Goal: Ask a question

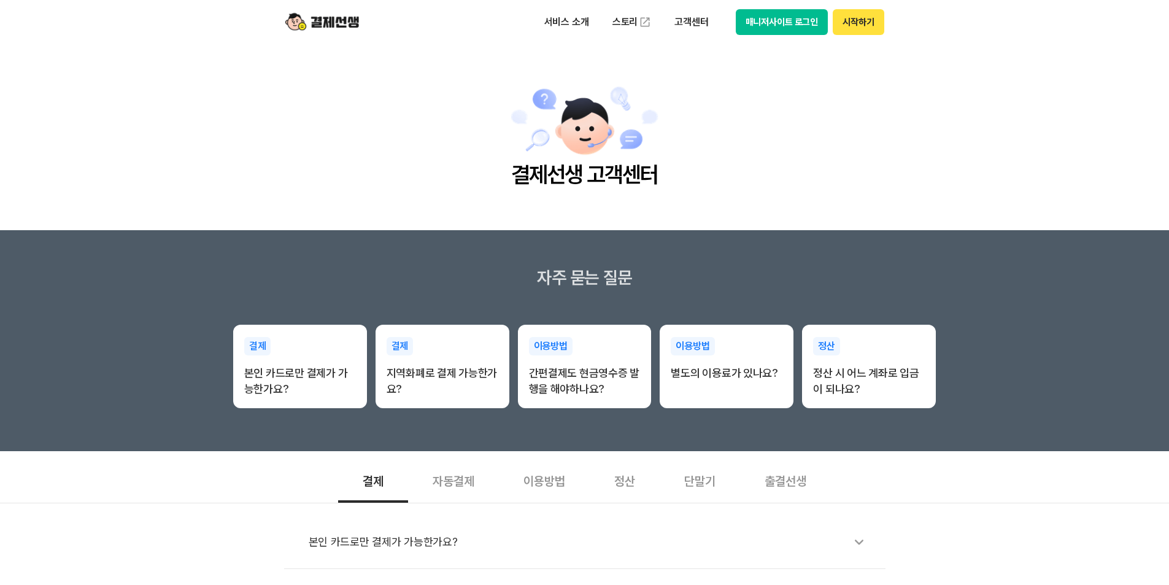
click at [797, 21] on button "매니저사이트 로그인" at bounding box center [782, 22] width 93 height 26
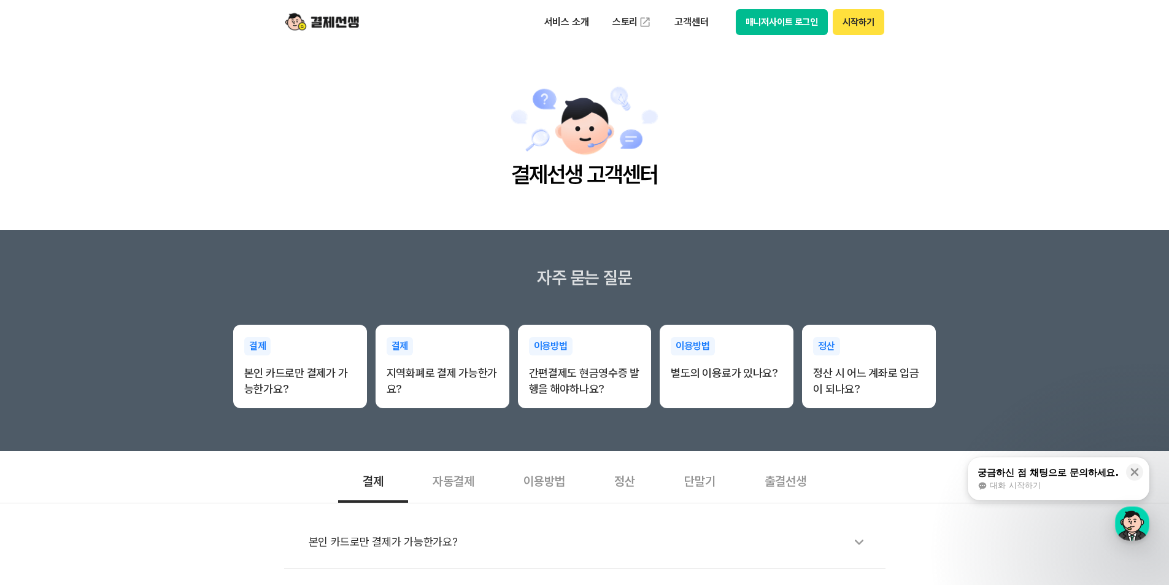
click at [862, 21] on button "시작하기" at bounding box center [858, 22] width 51 height 26
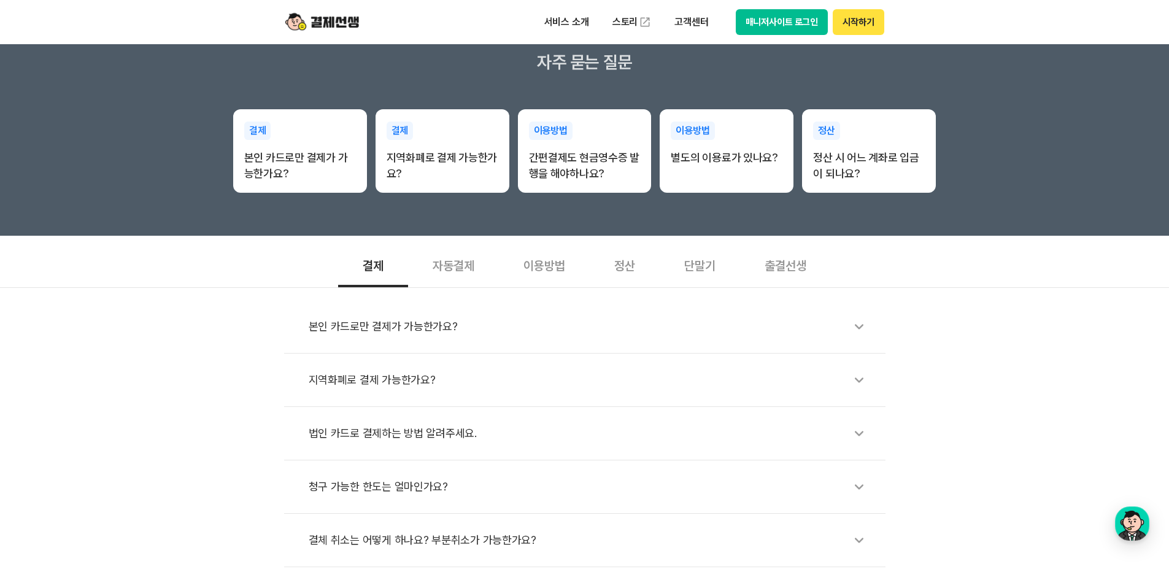
scroll to position [225, 0]
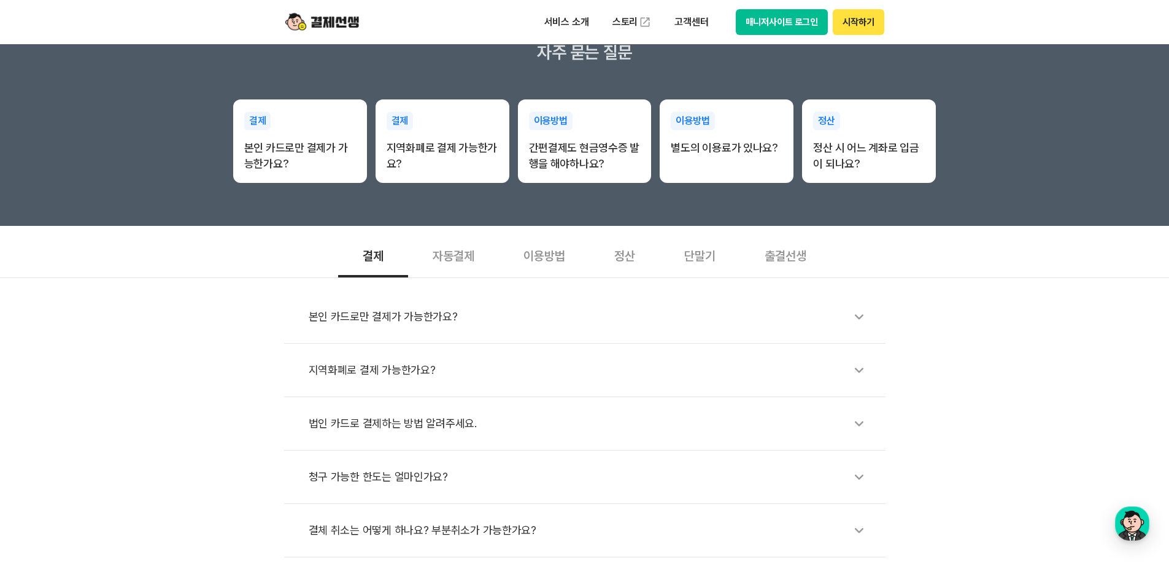
click at [788, 254] on div "출결선생" at bounding box center [785, 254] width 91 height 45
click at [540, 263] on div "이용방법" at bounding box center [544, 254] width 91 height 45
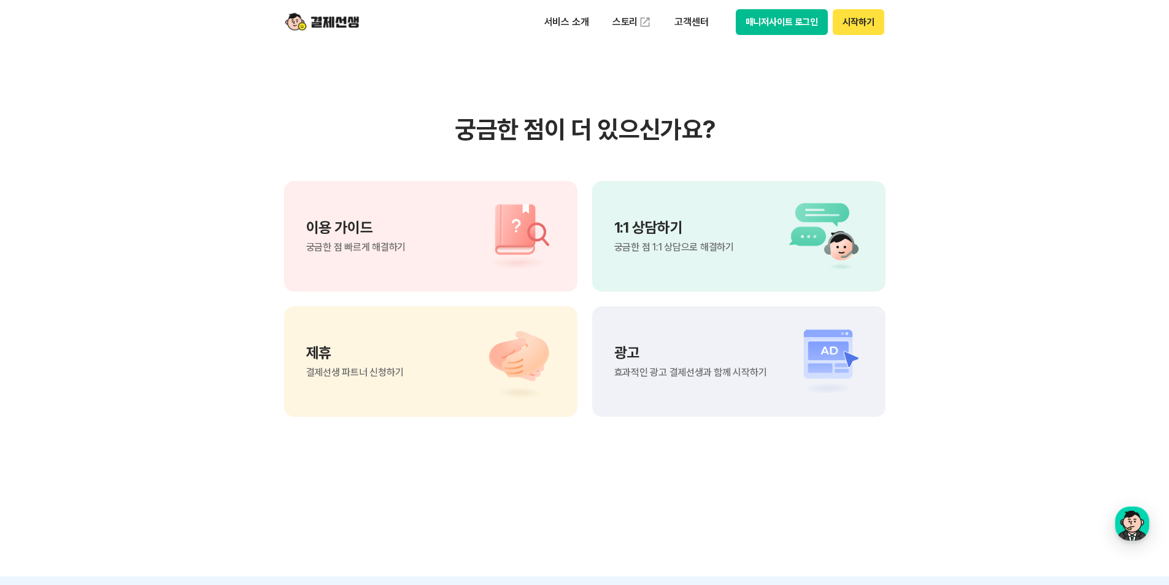
scroll to position [778, 0]
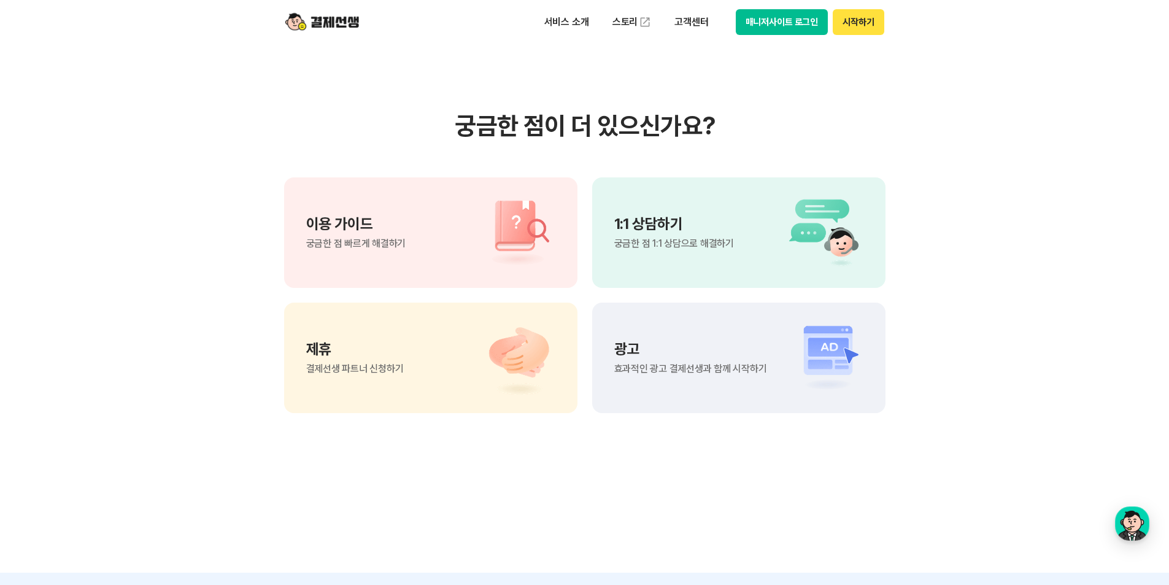
click at [681, 225] on p "1:1 상담하기" at bounding box center [674, 224] width 120 height 15
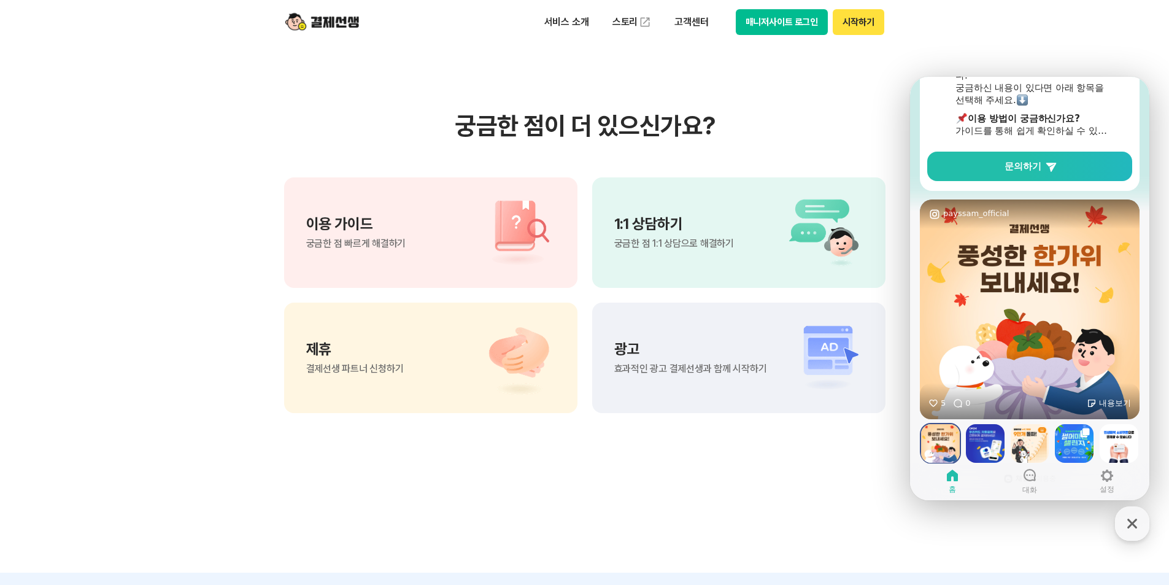
scroll to position [68, 0]
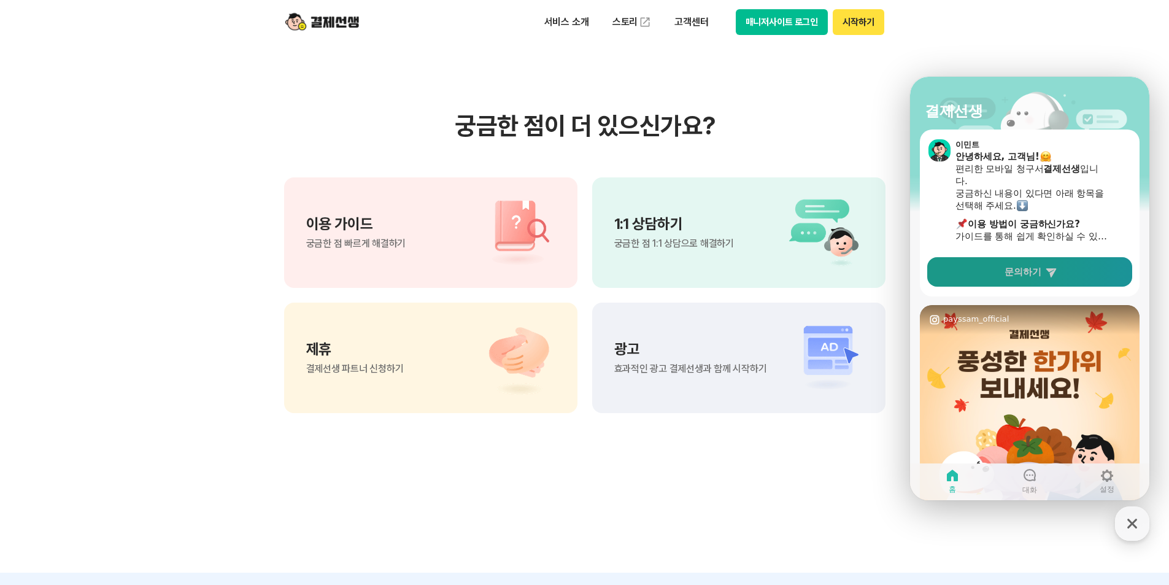
click at [1056, 273] on icon at bounding box center [1051, 272] width 12 height 12
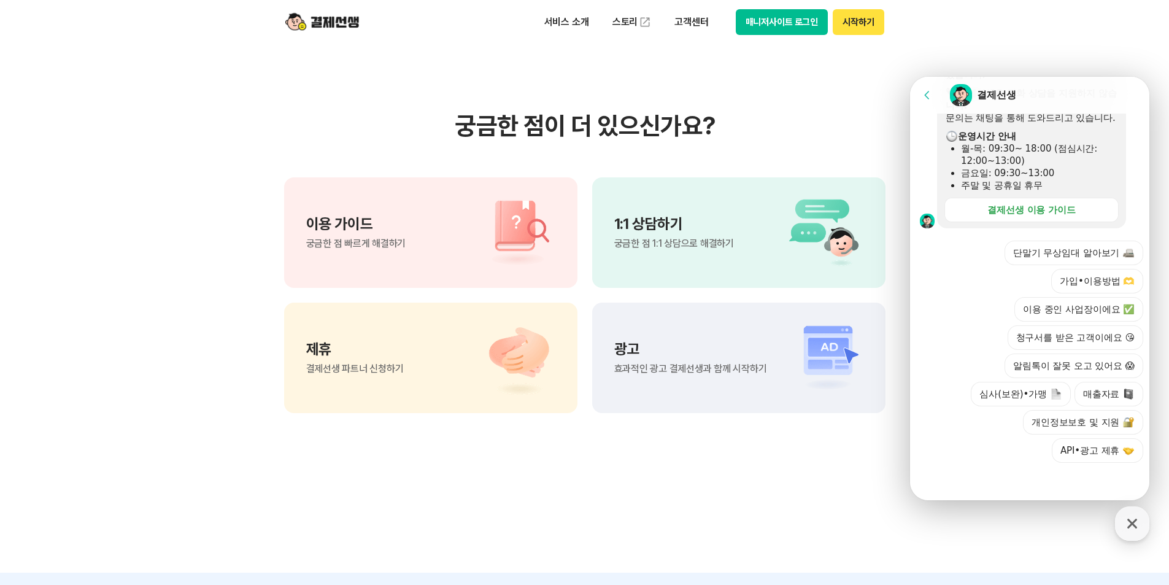
scroll to position [361, 0]
click at [1064, 314] on button "이용 중인 사업장이에요 ✅" at bounding box center [1079, 308] width 129 height 25
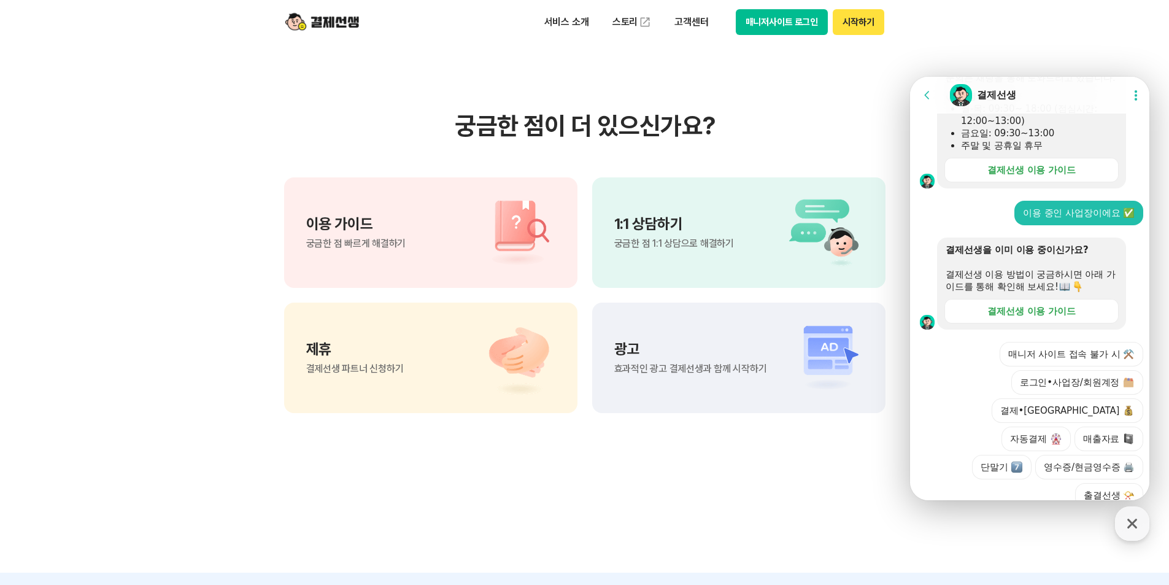
scroll to position [446, 0]
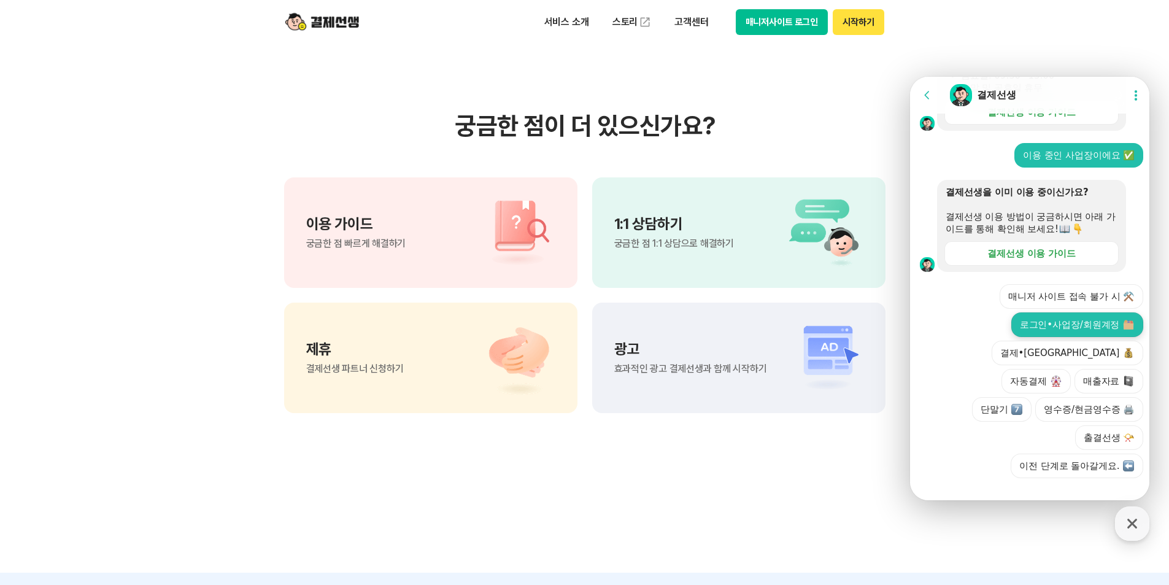
click at [1076, 337] on button "로그인•사업장/회원계정" at bounding box center [1078, 324] width 132 height 25
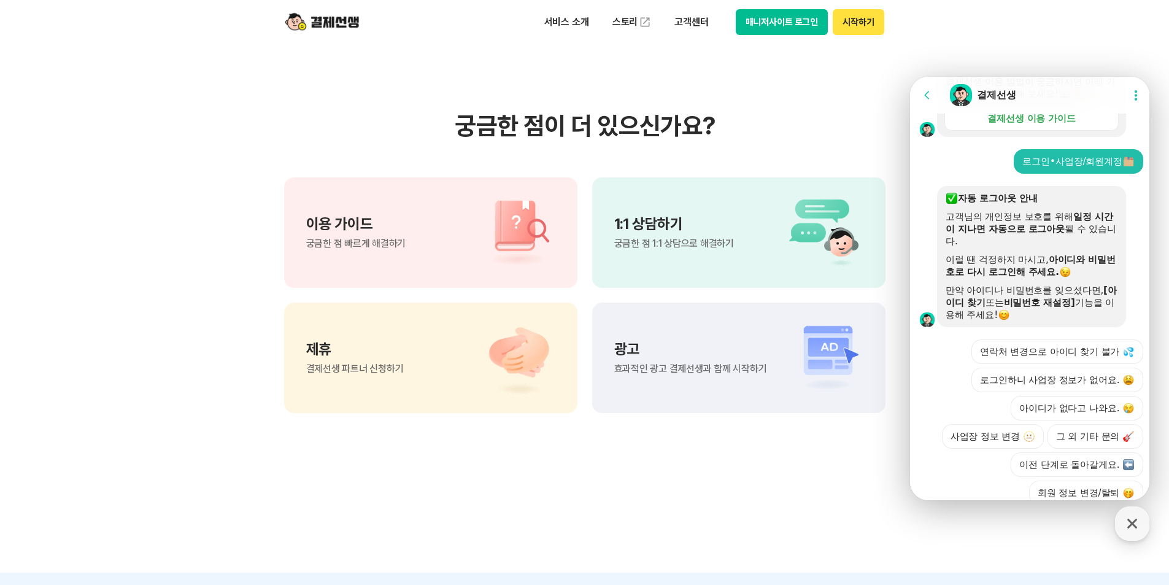
scroll to position [689, 0]
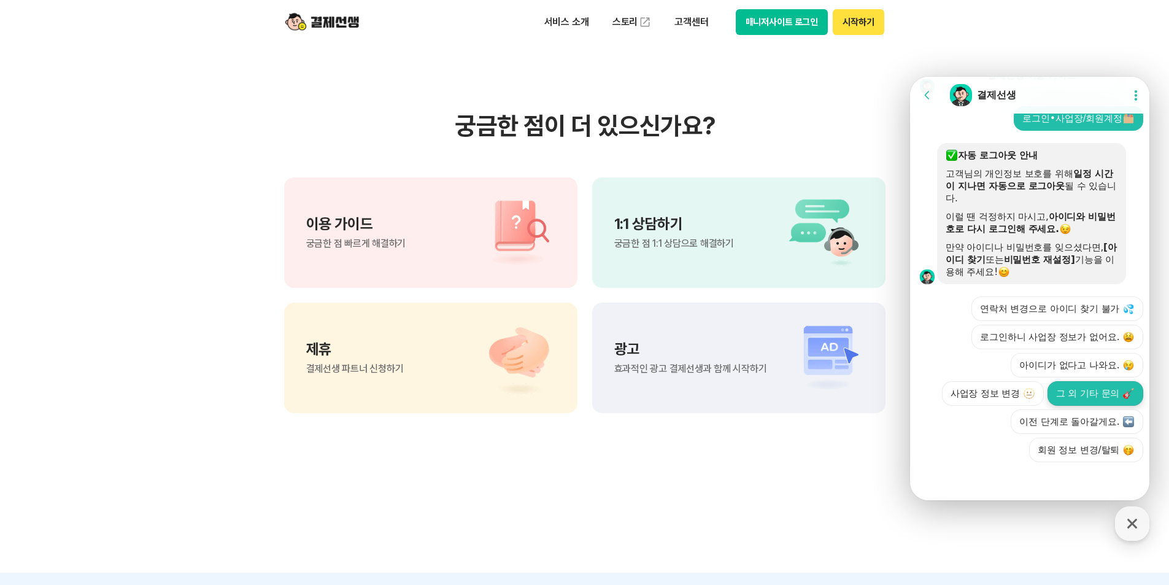
click at [1092, 389] on button "그 외 기타 문의" at bounding box center [1096, 393] width 96 height 25
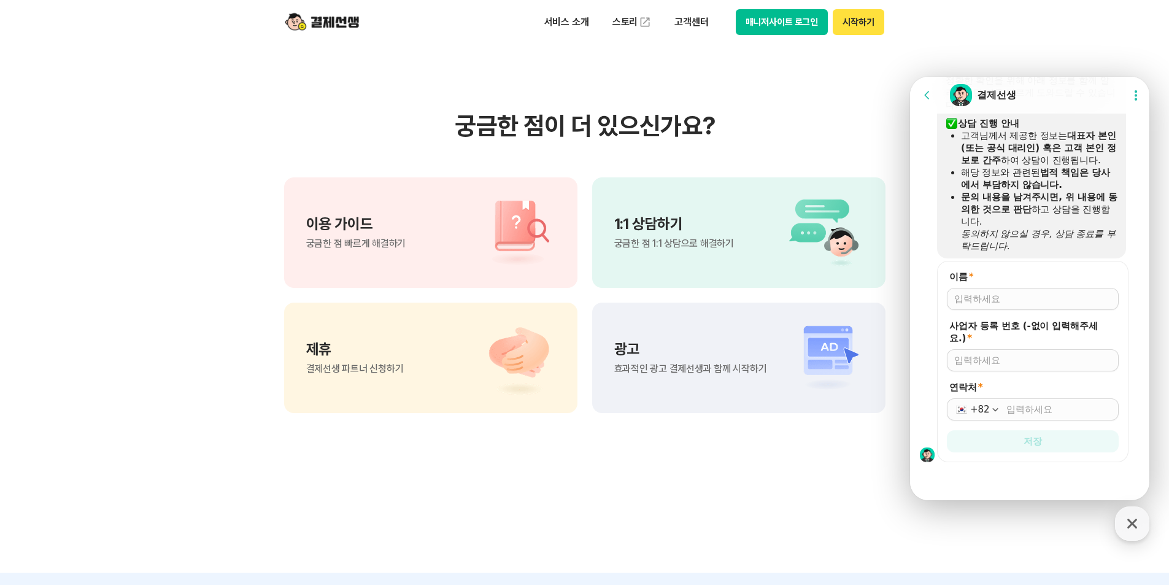
scroll to position [913, 0]
click at [987, 298] on input "이름 *" at bounding box center [1032, 299] width 157 height 12
click at [962, 300] on input "이름 *" at bounding box center [1032, 299] width 157 height 12
type input "대치M수학"
click at [1028, 361] on input "사업자 등록 번호 (-없이 입력해주세요.) *" at bounding box center [1032, 360] width 157 height 12
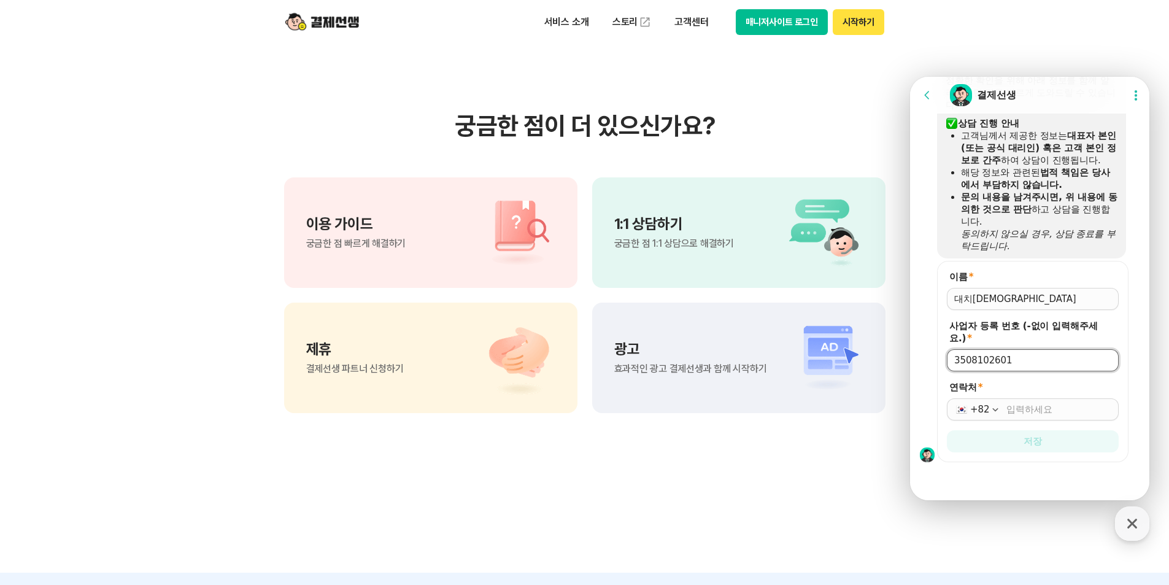
type input "3508102601"
click at [1023, 416] on div "+82" at bounding box center [1033, 409] width 172 height 22
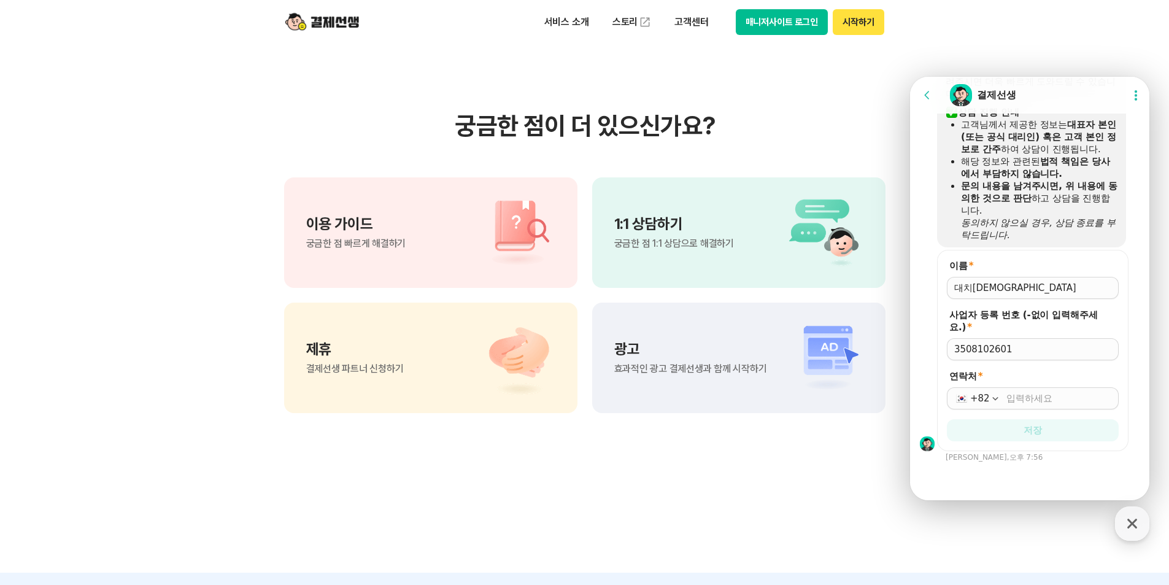
scroll to position [924, 0]
click at [1035, 393] on input "연락처 *" at bounding box center [1059, 398] width 105 height 12
type input "010-2335-4368"
click at [1050, 431] on button "저장" at bounding box center [1033, 430] width 172 height 22
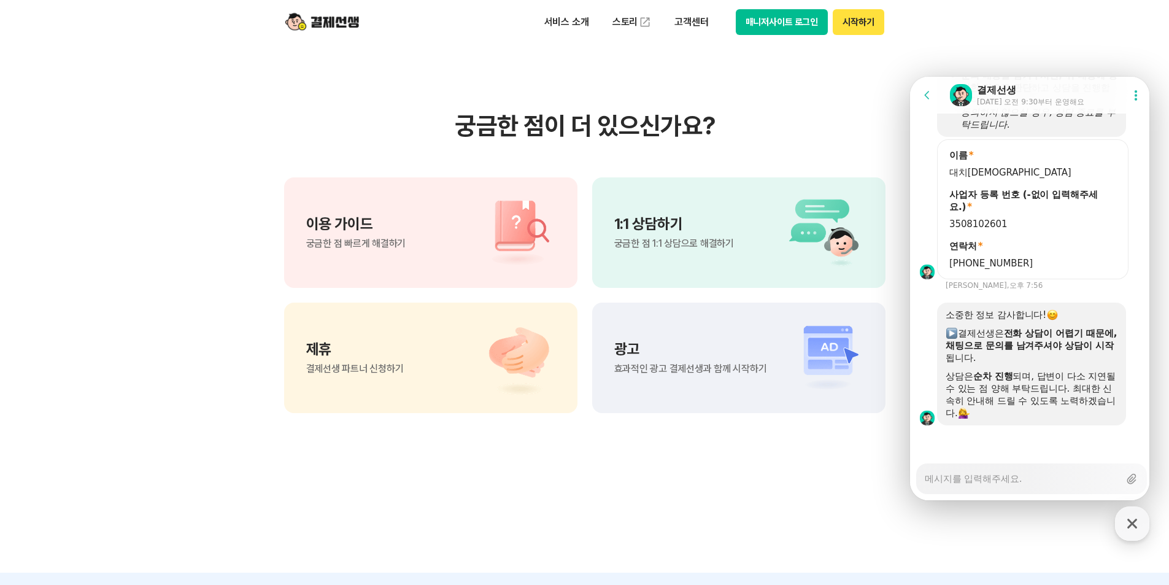
scroll to position [1035, 0]
click at [1028, 475] on textarea "Messenger Input Textarea" at bounding box center [1022, 474] width 195 height 21
type textarea "x"
type textarea "ㅁ"
type textarea "x"
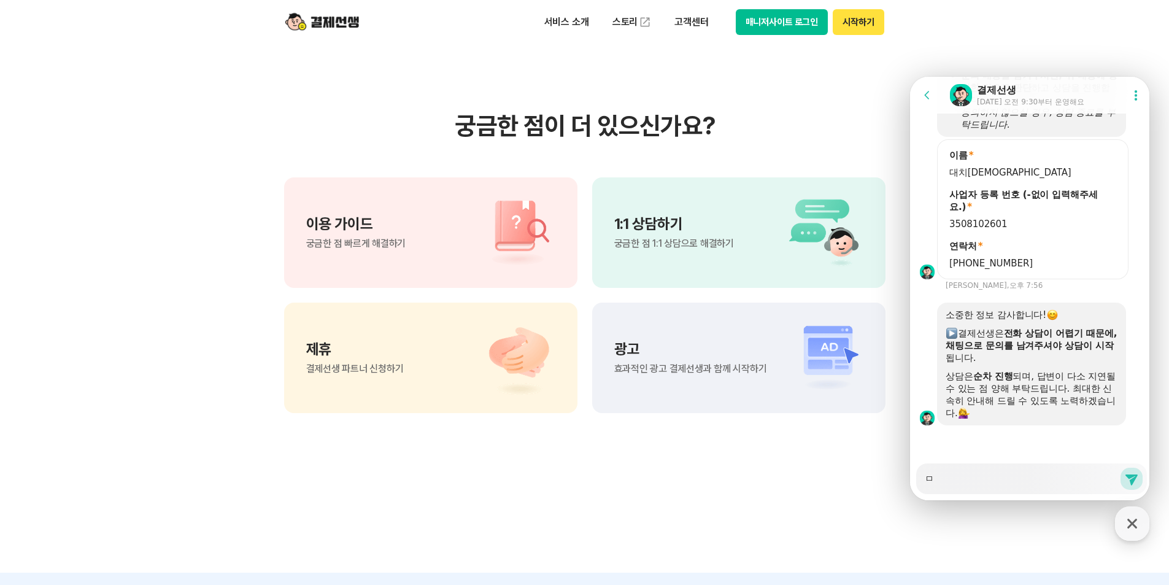
type textarea "매"
type textarea "x"
type textarea "맨"
type textarea "x"
type textarea "매니"
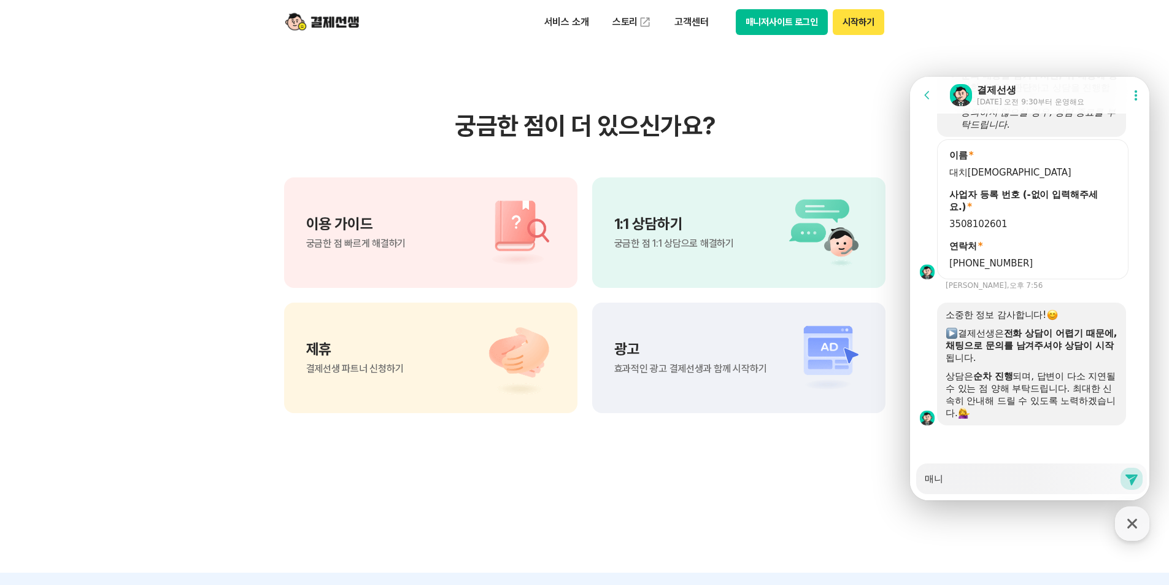
type textarea "x"
type textarea "매닞"
type textarea "x"
type textarea "매니저"
type textarea "x"
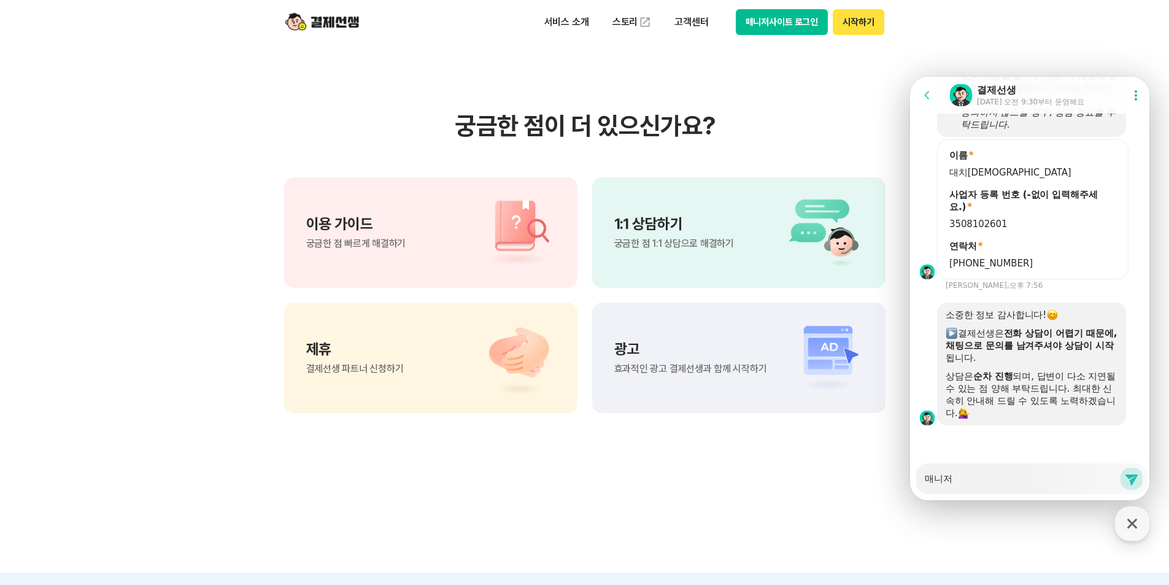
type textarea "매니젓"
type textarea "x"
type textarea "매니저사"
type textarea "x"
type textarea "매니저상"
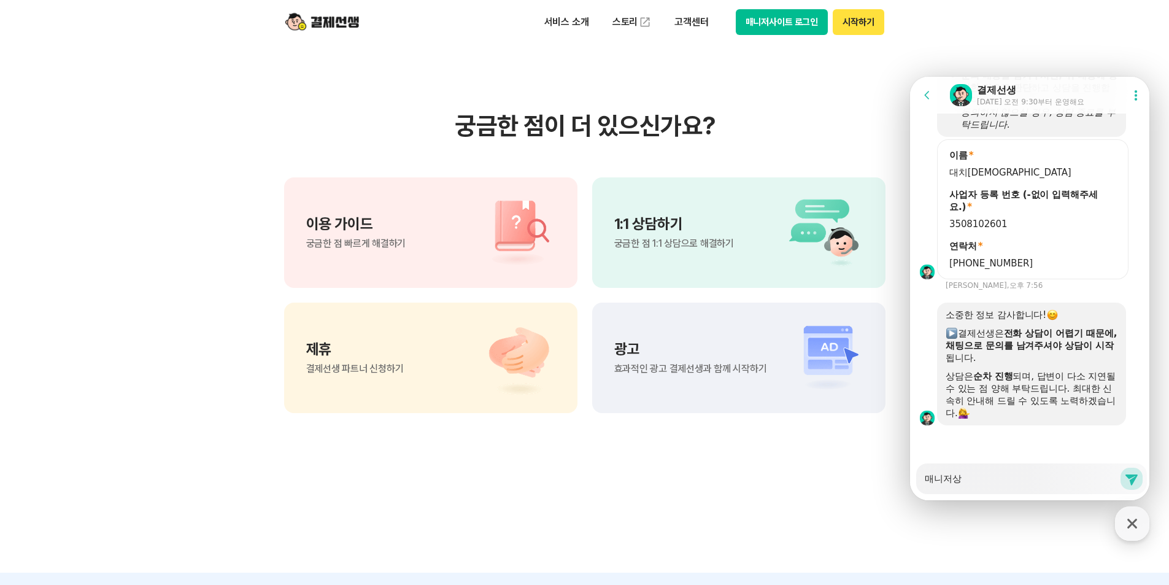
type textarea "x"
type textarea "매니저사이"
type textarea "x"
type textarea "매니저사잍"
type textarea "x"
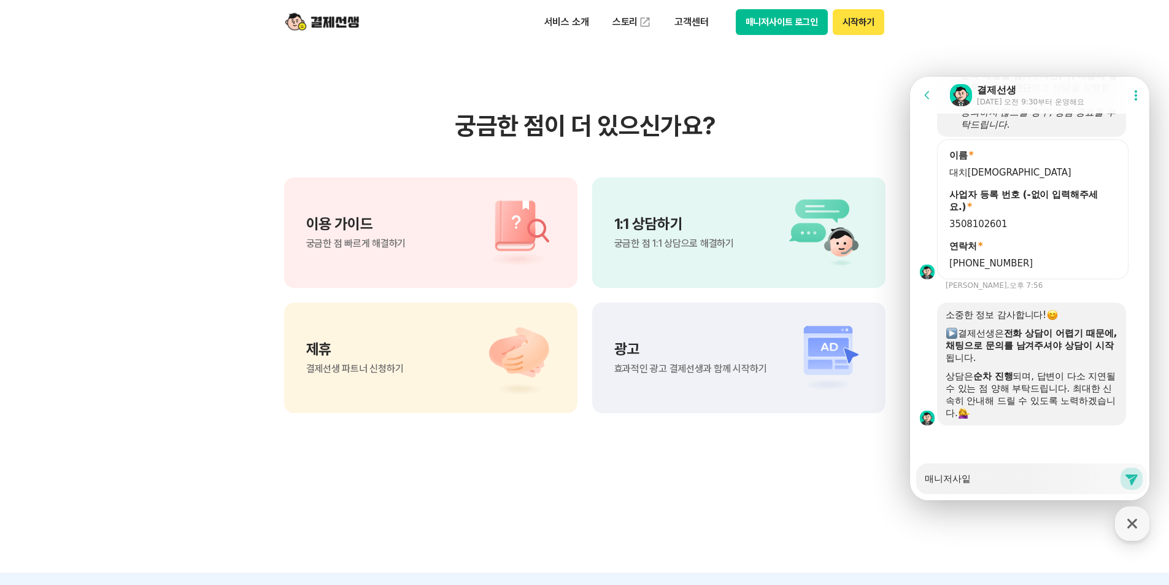
type textarea "매니저사이트"
type textarea "x"
type textarea "매니저사이틀"
type textarea "x"
type textarea "매니저사이트로"
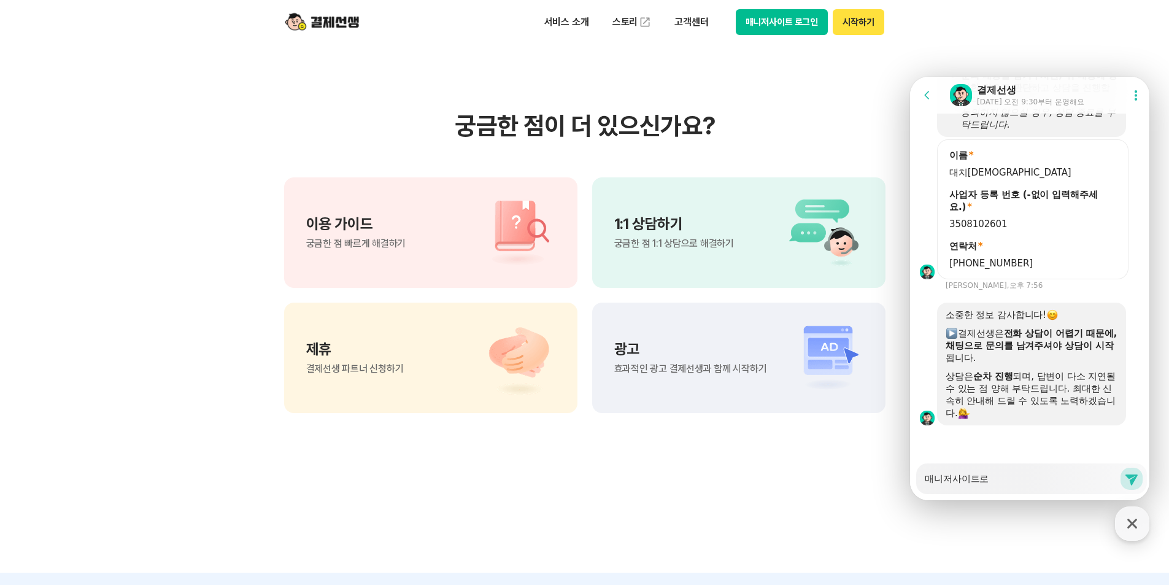
type textarea "x"
type textarea "매니저사이트록"
type textarea "x"
type textarea "매니저사이트로그"
type textarea "x"
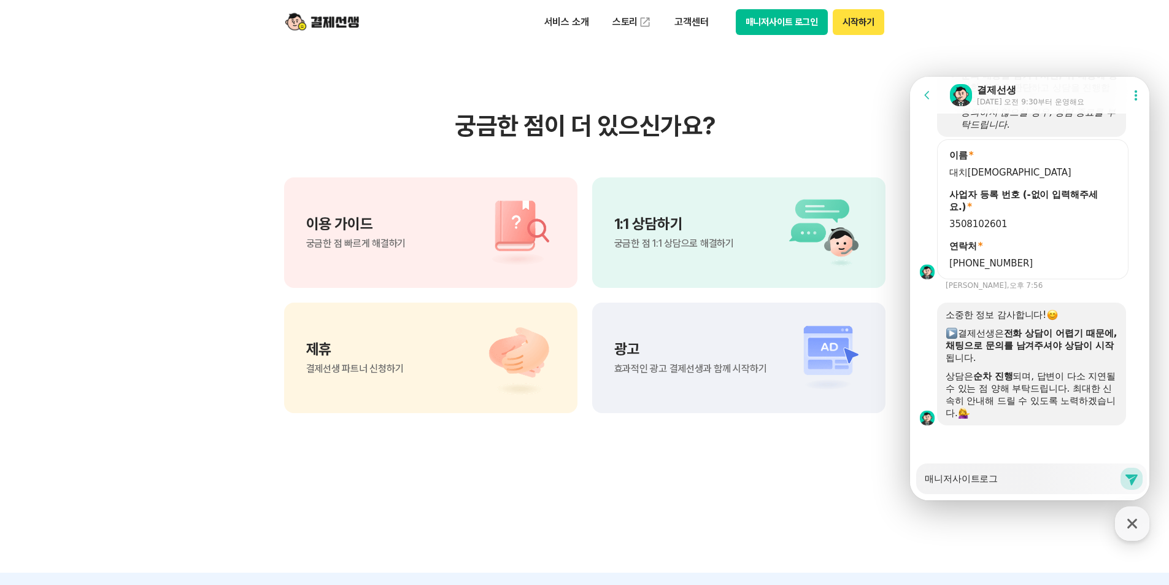
type textarea "매니저사이트로긍"
type textarea "x"
type textarea "매니저사이트로그이"
type textarea "x"
type textarea "매니저사이트로그인"
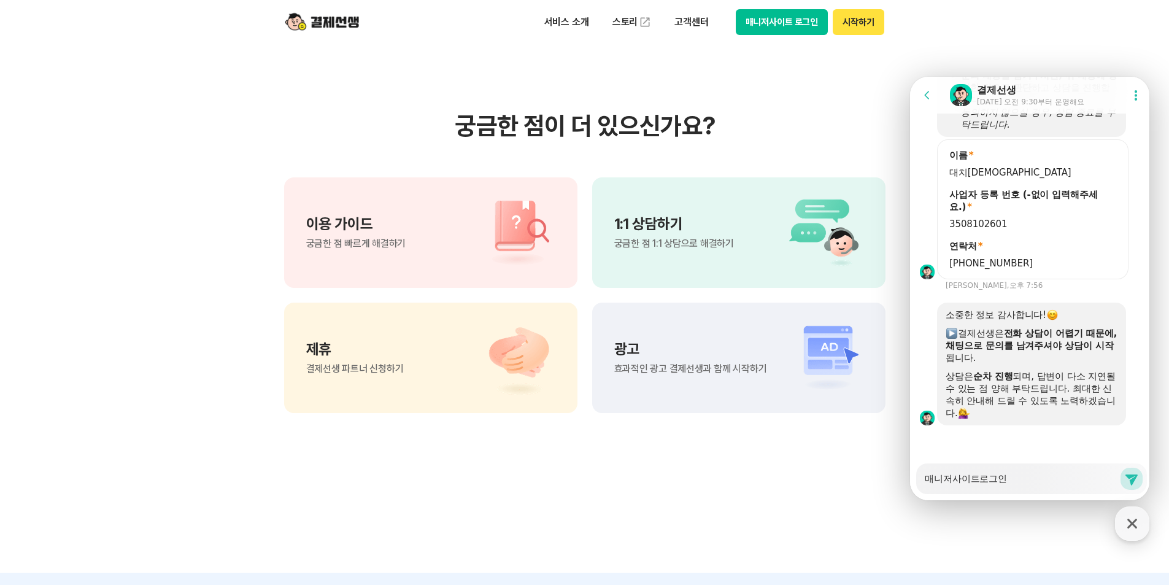
type textarea "x"
type textarea "매니저사이트로그인"
type textarea "x"
type textarea "매니저사이트로그인 ㅎ"
type textarea "x"
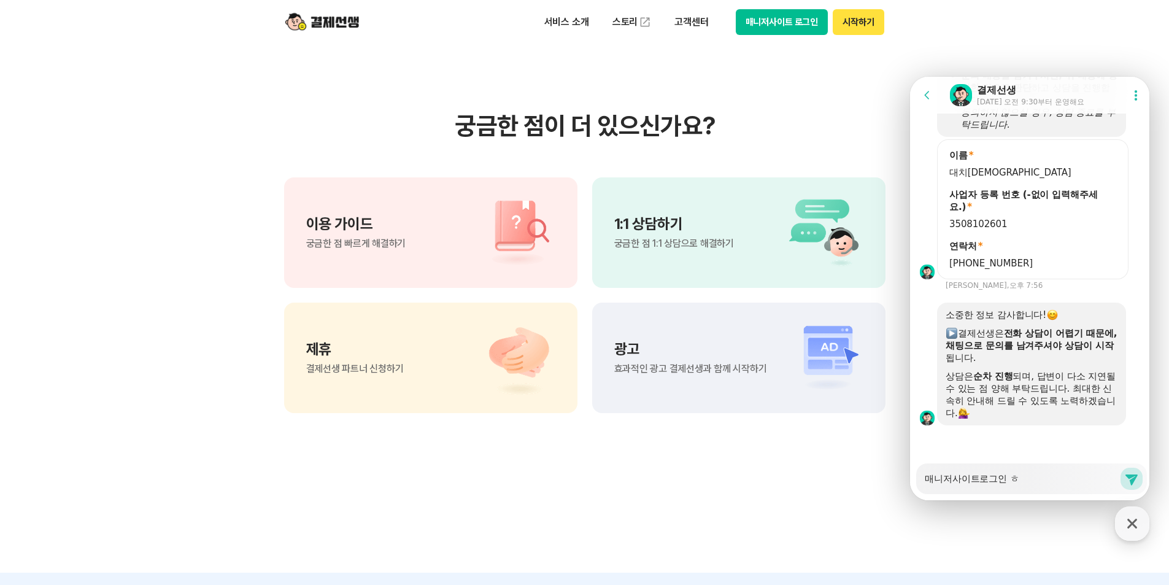
type textarea "매니저사이트로그인 호"
type textarea "x"
type textarea "매니저사이트로그인 화"
type textarea "x"
type textarea "매니저사이트로그인 홤"
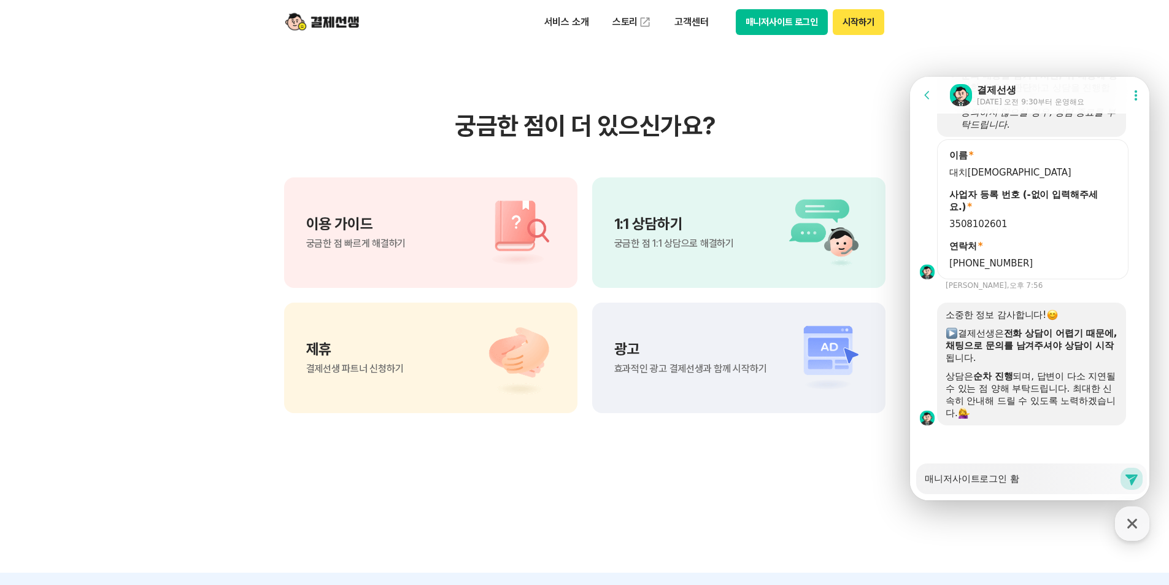
type textarea "x"
type textarea "매니저사이트로그인 화며"
type textarea "x"
type textarea "매니저사이트로그인 화면"
type textarea "x"
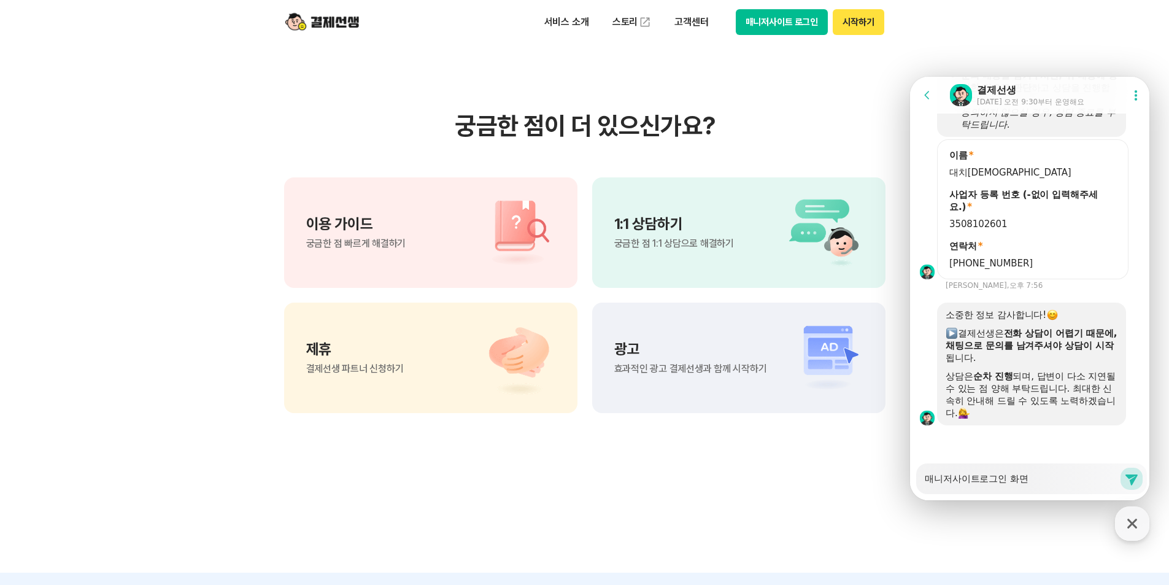
type textarea "매니저사이트로그인 화면ㅇ"
type textarea "x"
type textarea "매니저사이트로그인 화면이"
type textarea "x"
type textarea "매니저사이트로그인 화면이"
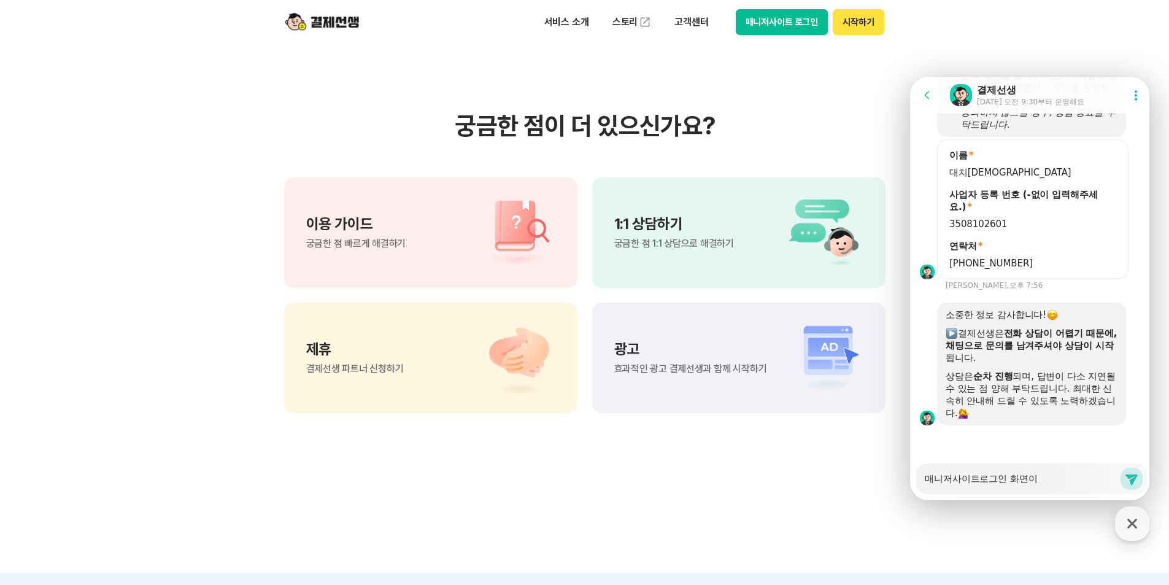
type textarea "x"
type textarea "매니저사이트로그인 화면이 ㅇ"
type textarea "x"
type textarea "매니저사이트로그인 화면이 이"
type textarea "x"
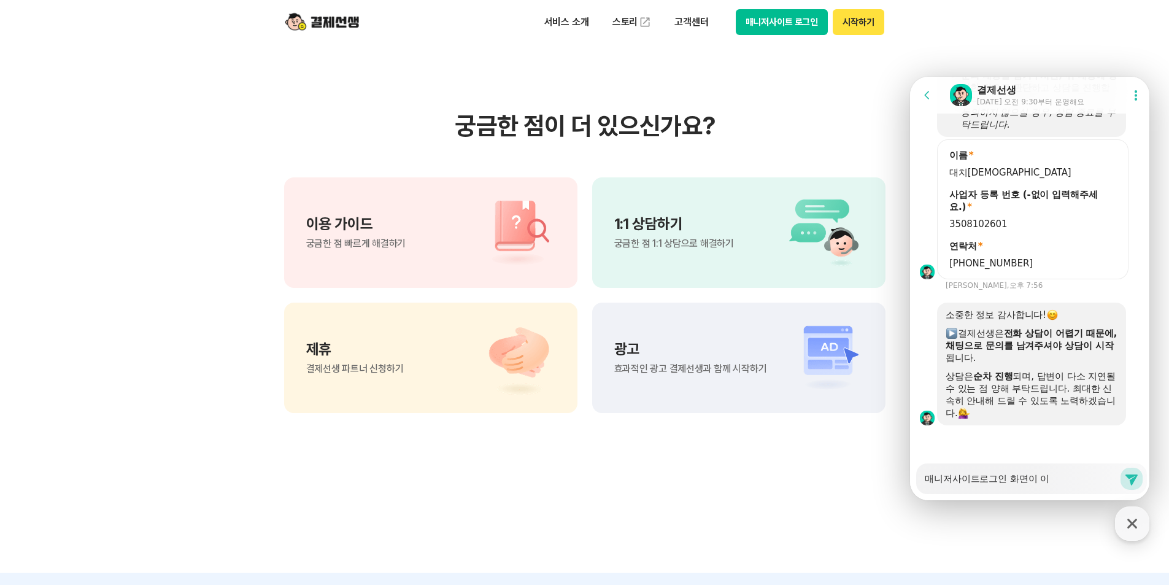
type textarea "매니저사이트로그인 화면이 이ㅕ"
type textarea "x"
type textarea "매니저사이트로그인 화면이 이ㅕㄹ"
type textarea "x"
type textarea "매니저사이트로그인 화면이 이ㅕㄹㄹ"
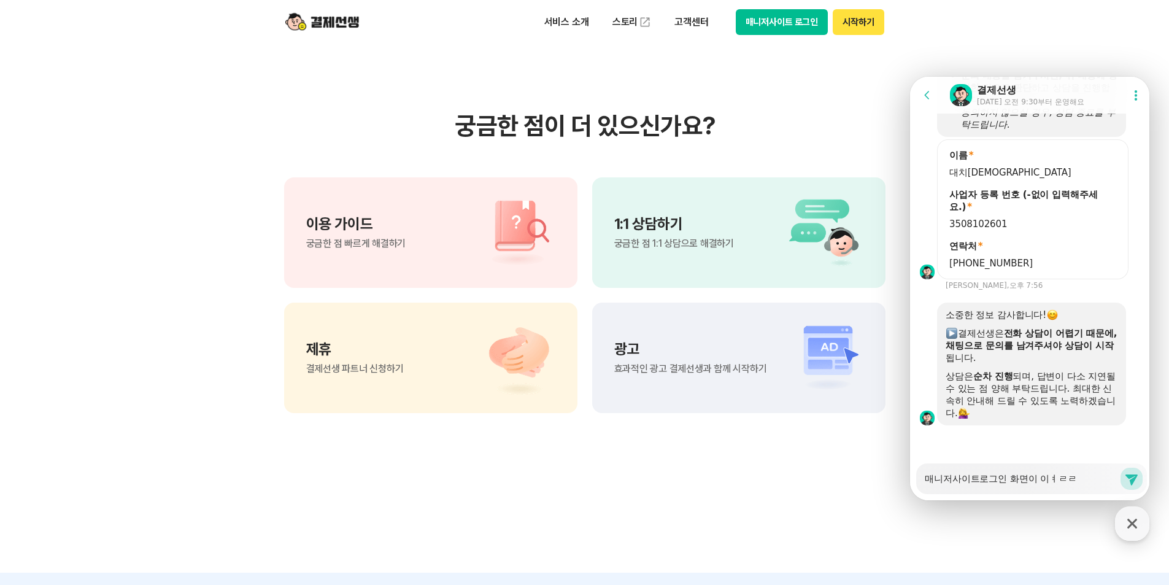
type textarea "x"
type textarea "매니저사이트로그인 화면이 이ㅕㄹ리"
type textarea "x"
type textarea "매니저사이트로그인 화면이 이ㅕㄹㄹ"
type textarea "x"
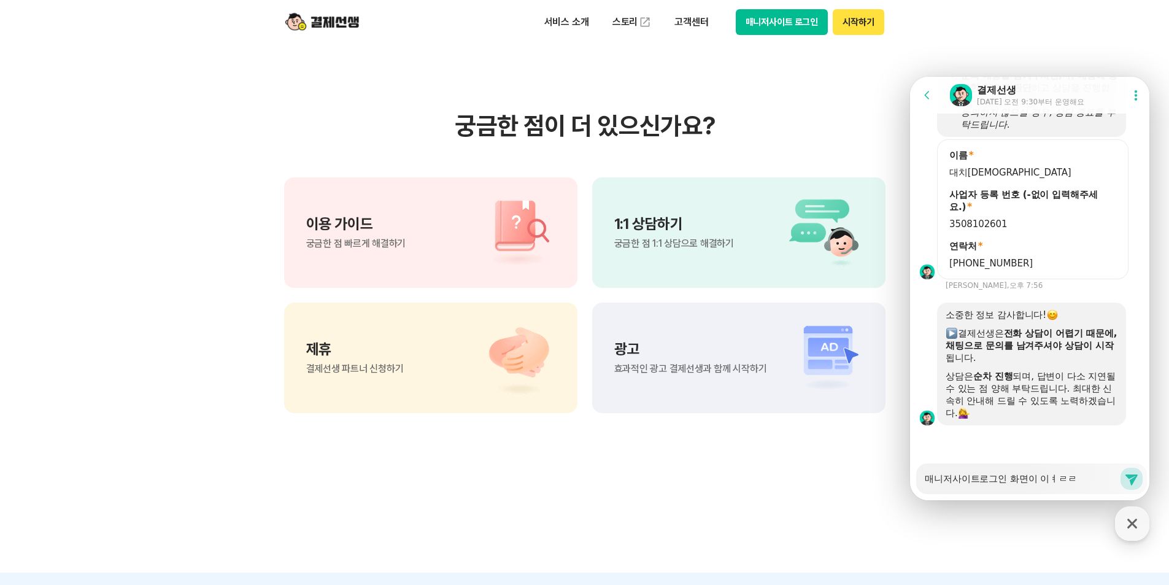
type textarea "매니저사이트로그인 화면이 이ㅕㄹ"
type textarea "x"
type textarea "매니저사이트로그인 화면이 이ㅕ"
type textarea "x"
type textarea "매니저사이트로그인 화면이 이"
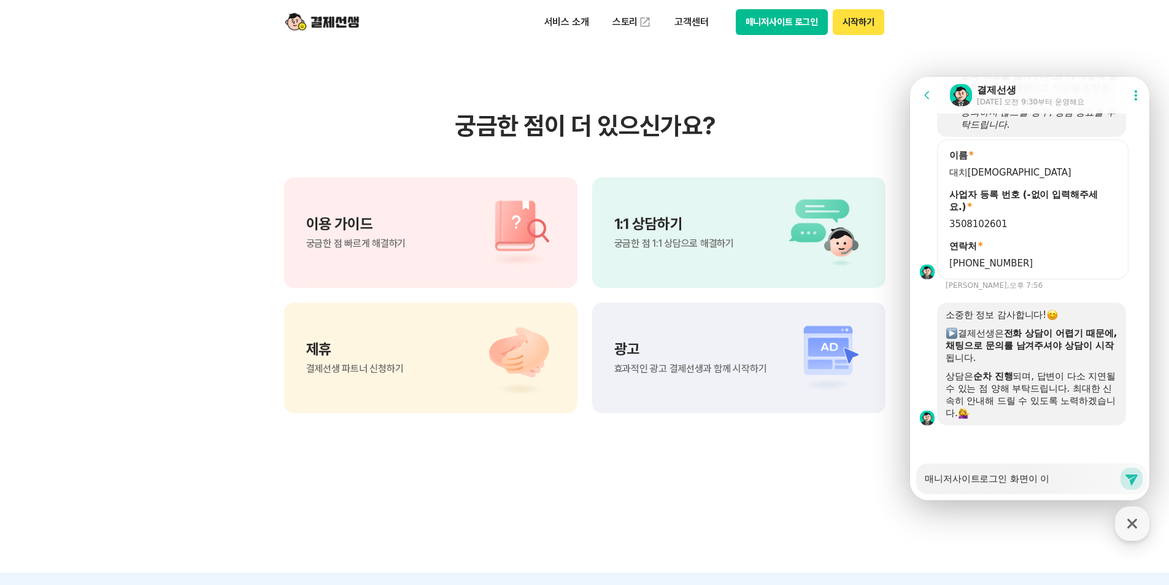
type textarea "x"
type textarea "매니저사이트로그인 화면이"
type textarea "x"
type textarea "매니저사이트로그인 화면이 ㅇ"
type textarea "x"
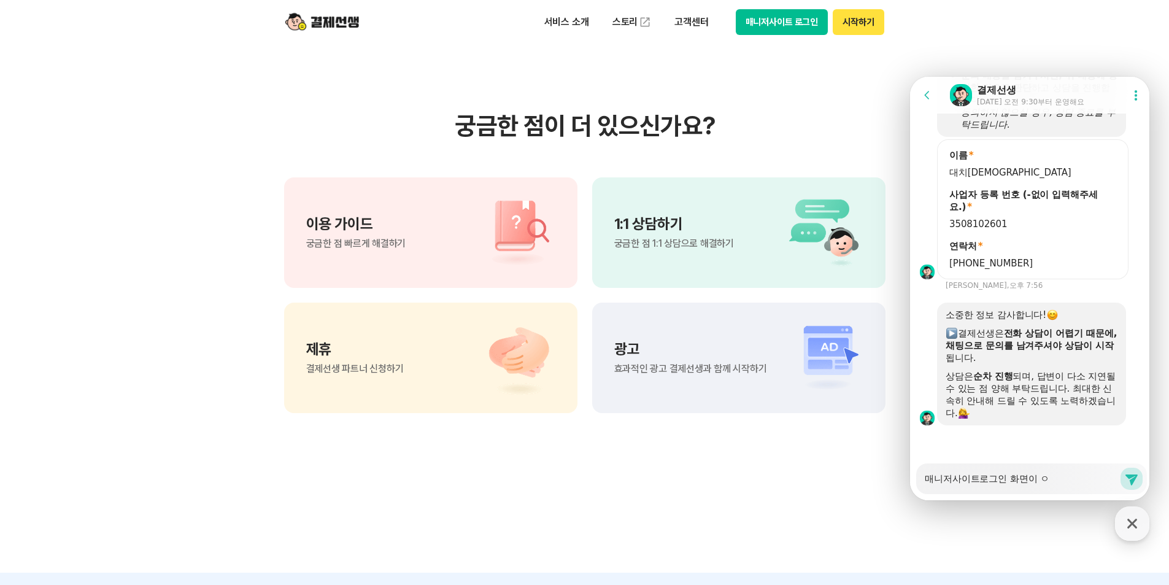
type textarea "매니저사이트로그인 화면이 여"
type textarea "x"
type textarea "매니저사이트로그인 화면이 열"
type textarea "x"
type textarea "매니저사이트로그인 화면이 열ㄹ"
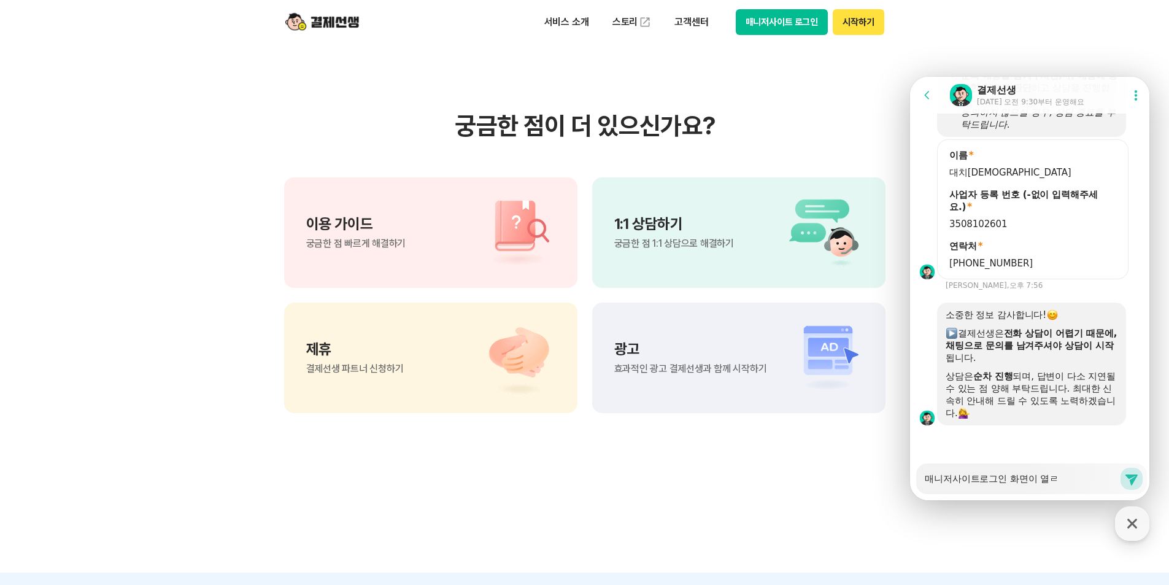
type textarea "x"
type textarea "매니저사이트로그인 화면이 열리"
type textarea "x"
type textarea "매니저사이트로그인 화면이 열맂"
type textarea "x"
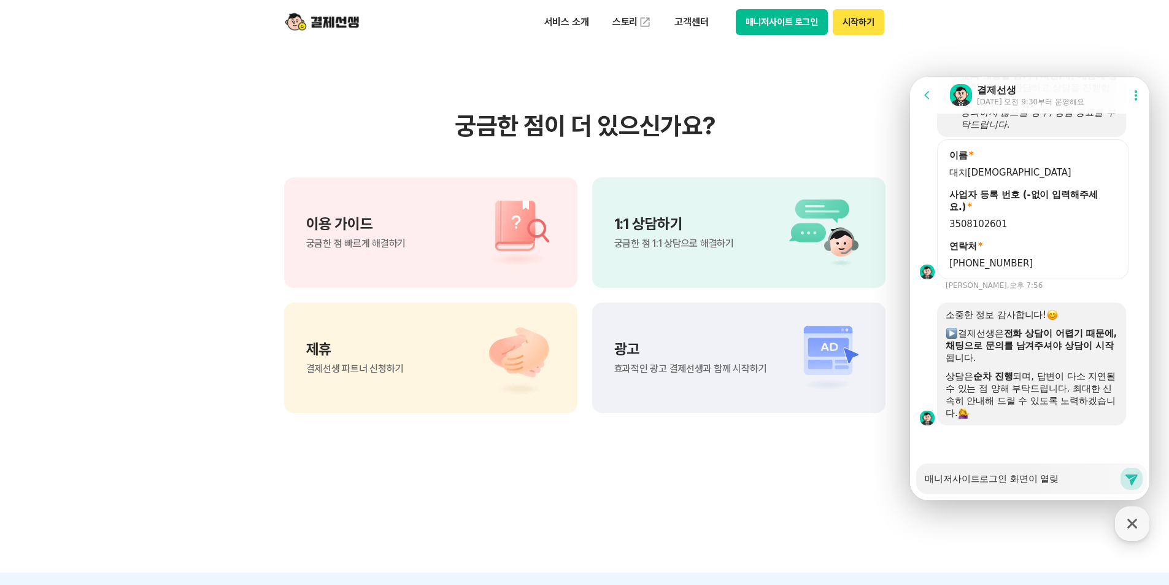
type textarea "매니저사이트로그인 화면이 열리지"
type textarea "x"
type textarea "매니저사이트로그인 화면이 열리지"
type textarea "x"
type textarea "매니저사이트로그인 화면이 열리지 ㅇ"
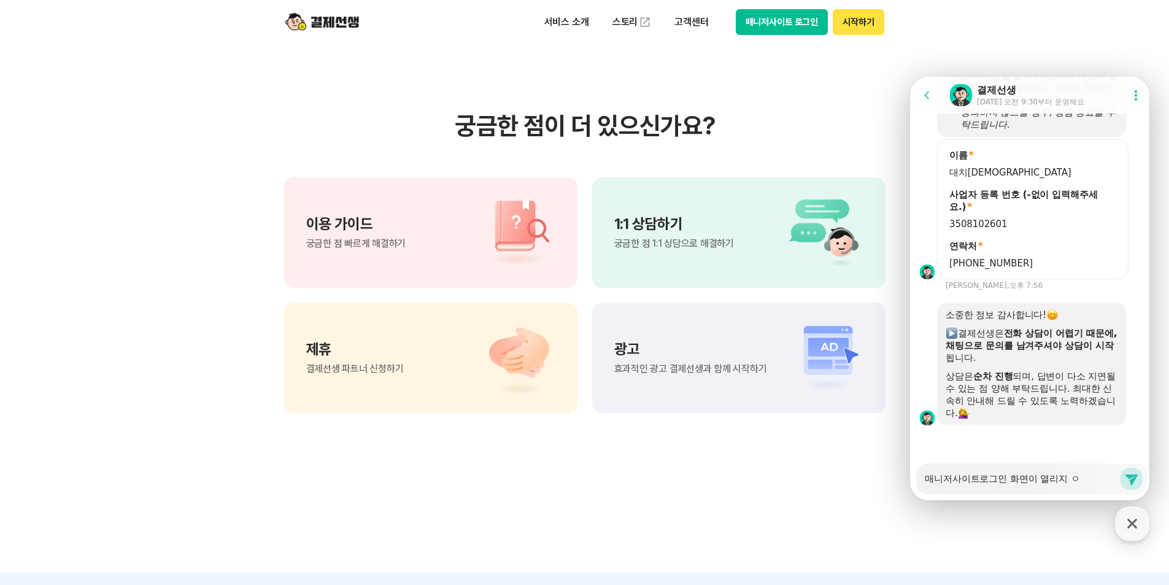
type textarea "x"
type textarea "매니저사이트로그인 화면이 열리지 아"
type textarea "x"
type textarea "매니저사이트로그인 화면이 열리지 안"
type textarea "x"
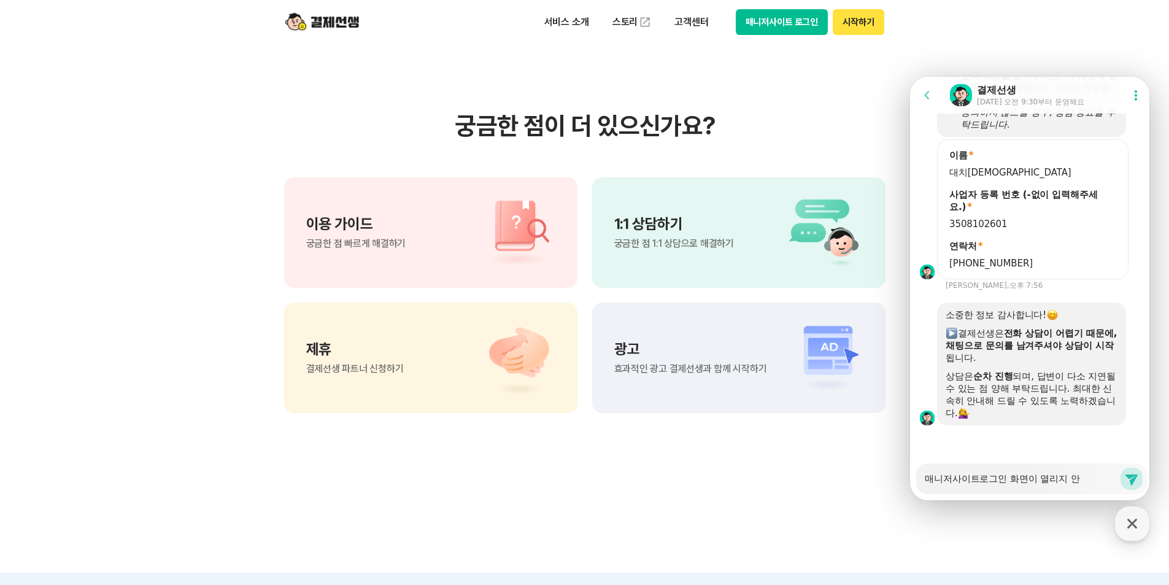
type textarea "매니저사이트로그인 화면이 열리지 않"
type textarea "x"
type textarea "매니저사이트로그인 화면이 열리지 않ㅅ"
type textarea "x"
type textarea "매니저사이트로그인 화면이 열리지 않스"
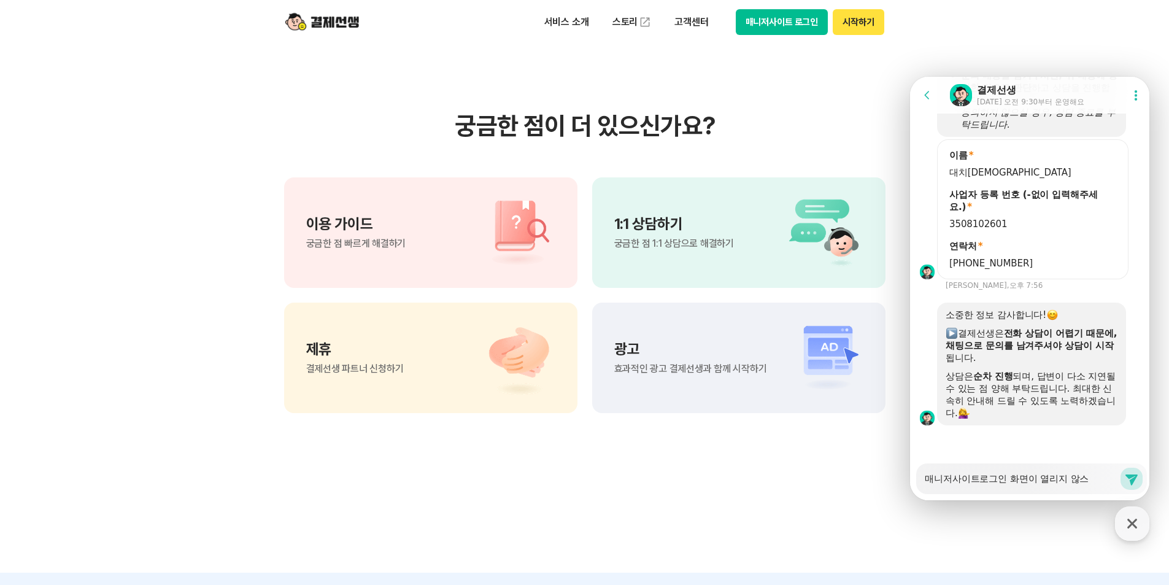
type textarea "x"
type textarea "매니저사이트로그인 화면이 열리지 않습"
type textarea "x"
type textarea "매니저사이트로그인 화면이 열리지 않습ㄴ"
type textarea "x"
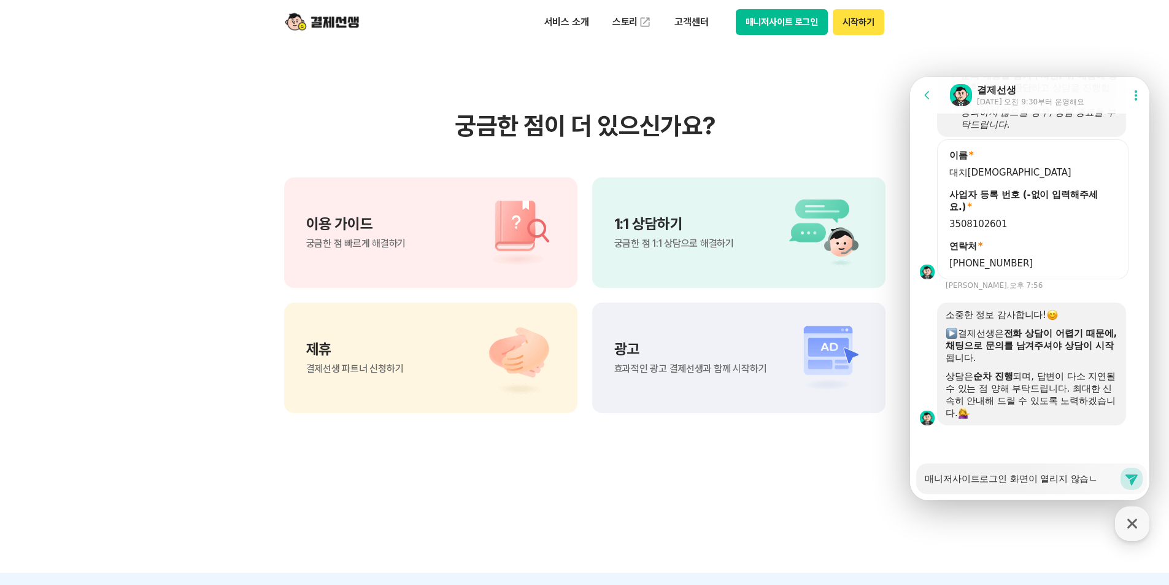
type textarea "매니저사이트로그인 화면이 열리지 않습니"
type textarea "x"
type textarea "매니저사이트로그인 화면이 열리지 않습닏"
type textarea "x"
type textarea "매니저사이트로그인 화면이 열리지 않습니다"
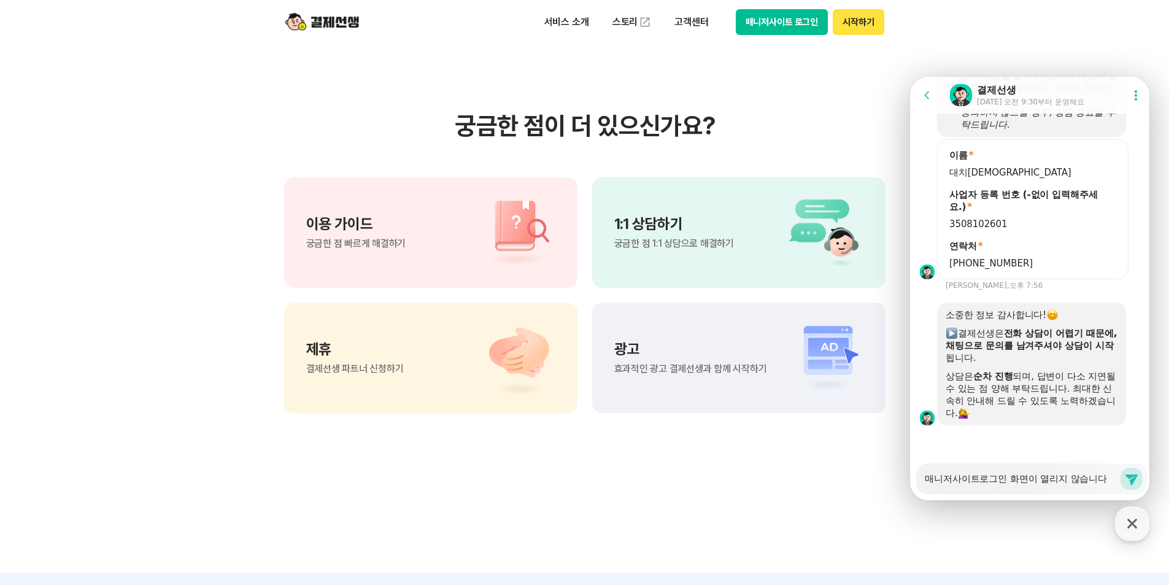
type textarea "x"
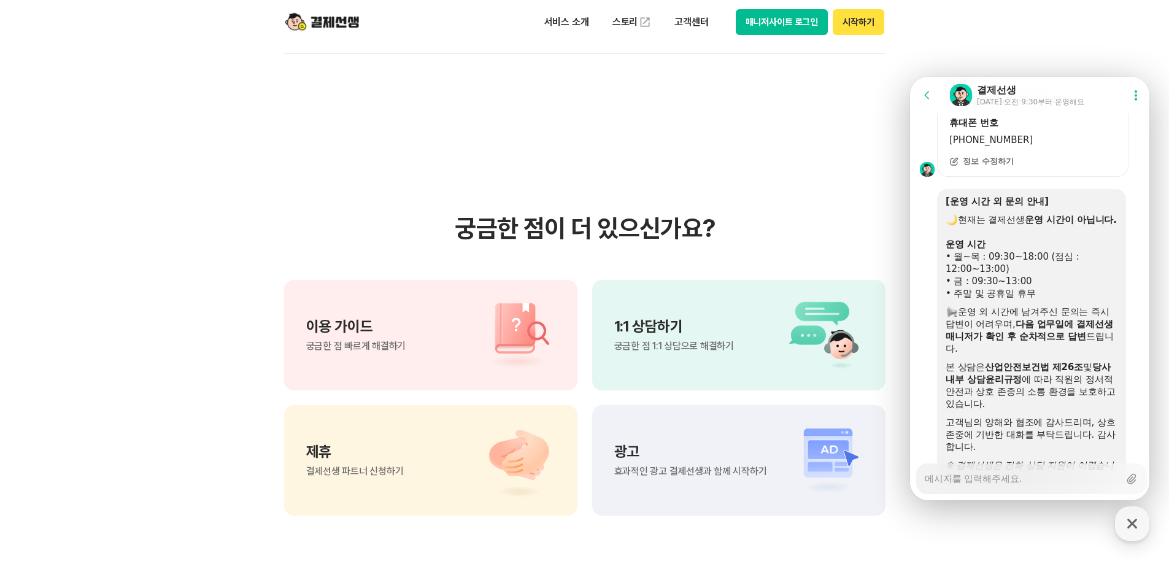
scroll to position [1569, 0]
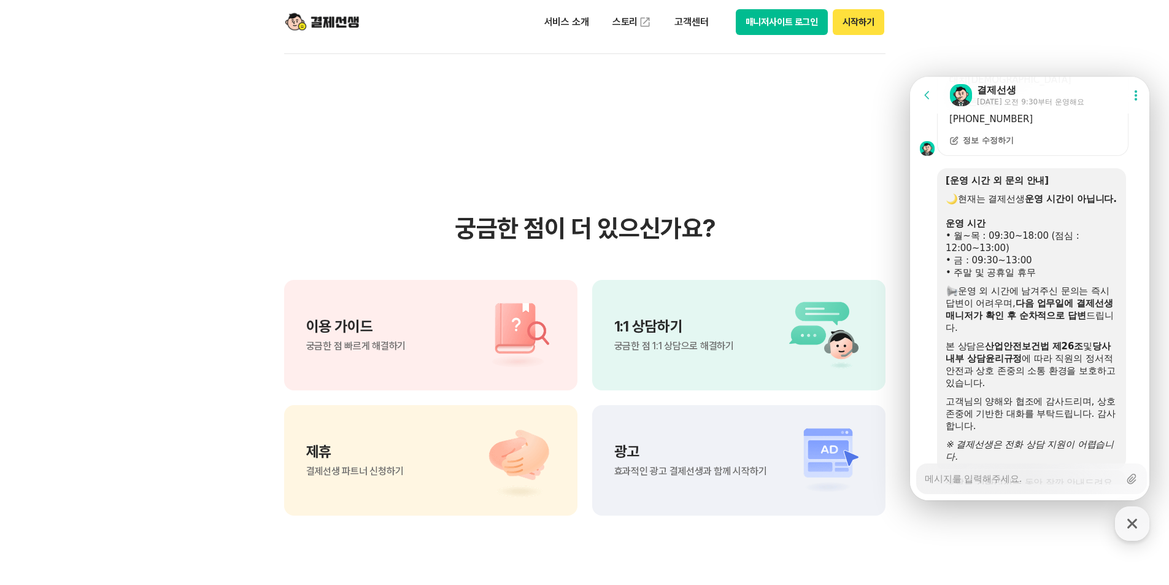
type textarea "x"
click at [923, 95] on icon at bounding box center [927, 95] width 12 height 12
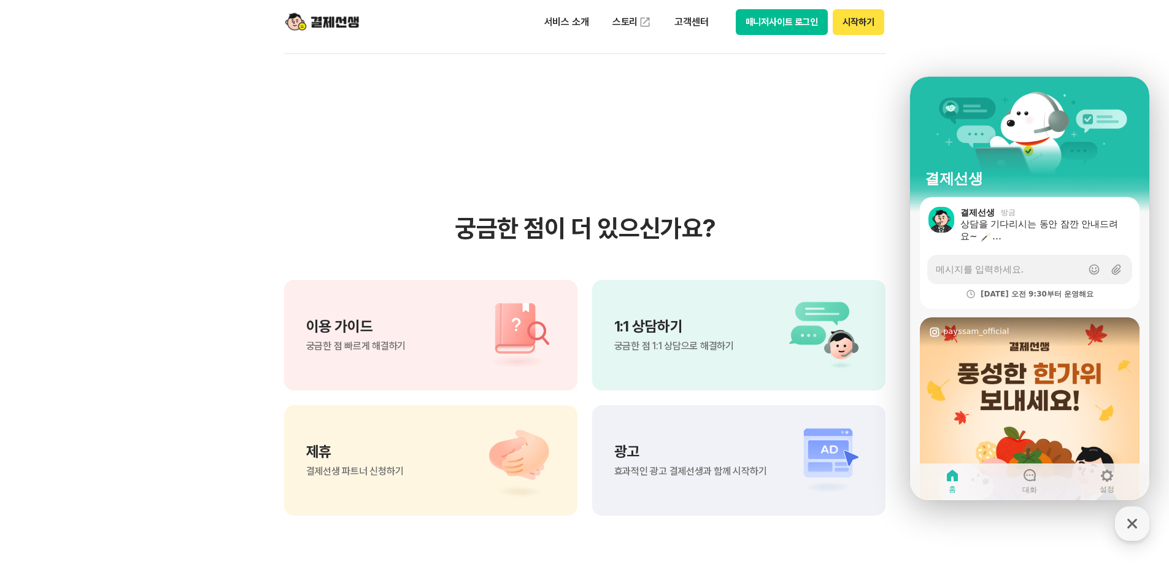
click at [873, 185] on section "궁금한 점이 더 있으신가요? 이용 가이드 궁금한 점 빠르게 해결하기 1:1 상담하기 궁금한 점 1:1 상담으로 해결하기 제휴 결제선생 파트너 …" at bounding box center [584, 364] width 1169 height 621
click at [365, 350] on span "궁금한 점 빠르게 해결하기" at bounding box center [356, 346] width 100 height 10
click at [789, 24] on button "매니저사이트 로그인" at bounding box center [782, 22] width 93 height 26
click at [783, 29] on button "매니저사이트 로그인" at bounding box center [782, 22] width 93 height 26
click at [788, 22] on button "매니저사이트 로그인" at bounding box center [782, 22] width 93 height 26
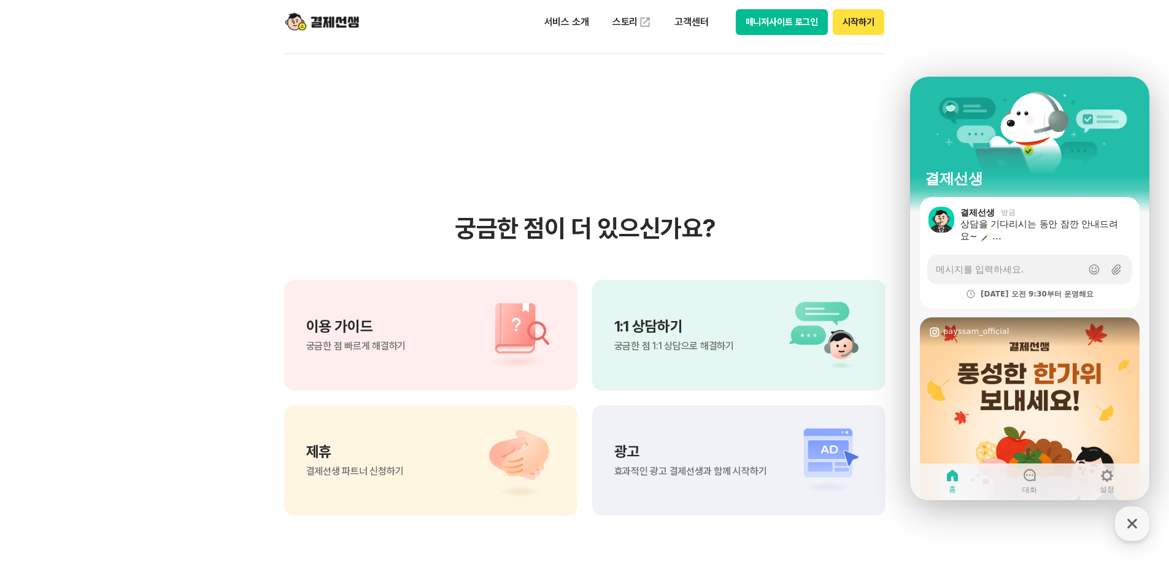
click at [807, 19] on button "매니저사이트 로그인" at bounding box center [782, 22] width 93 height 26
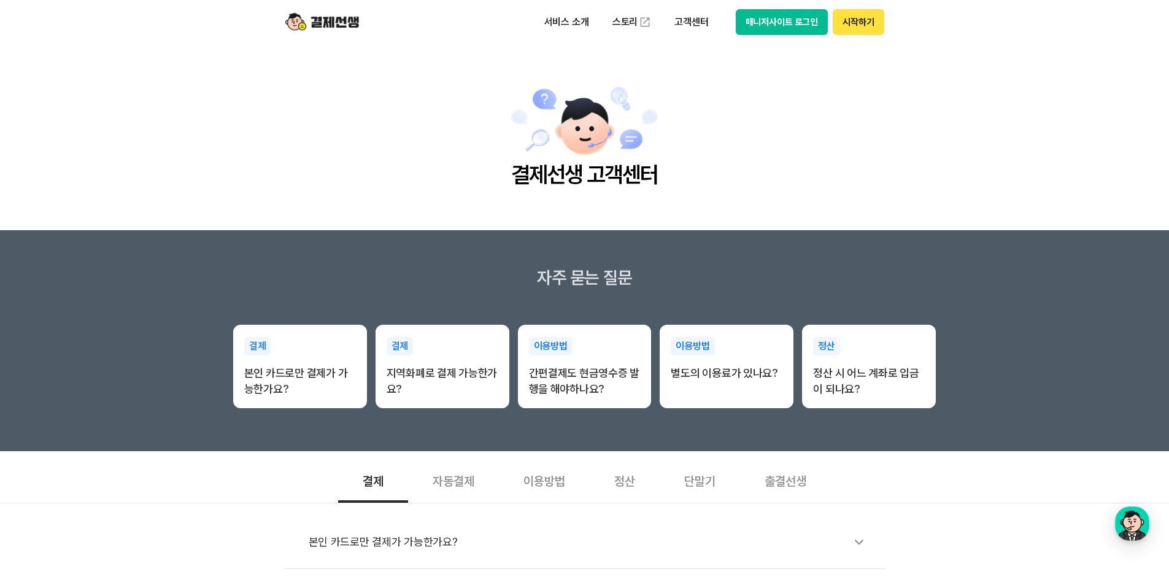
click at [806, 33] on button "매니저사이트 로그인" at bounding box center [782, 22] width 93 height 26
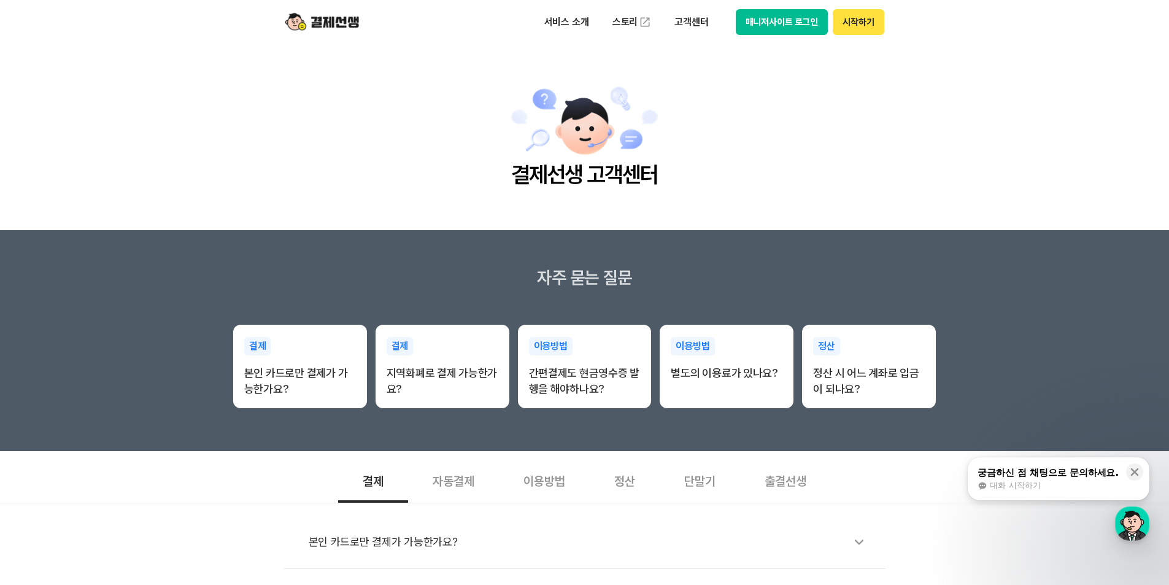
click at [787, 20] on button "매니저사이트 로그인" at bounding box center [782, 22] width 93 height 26
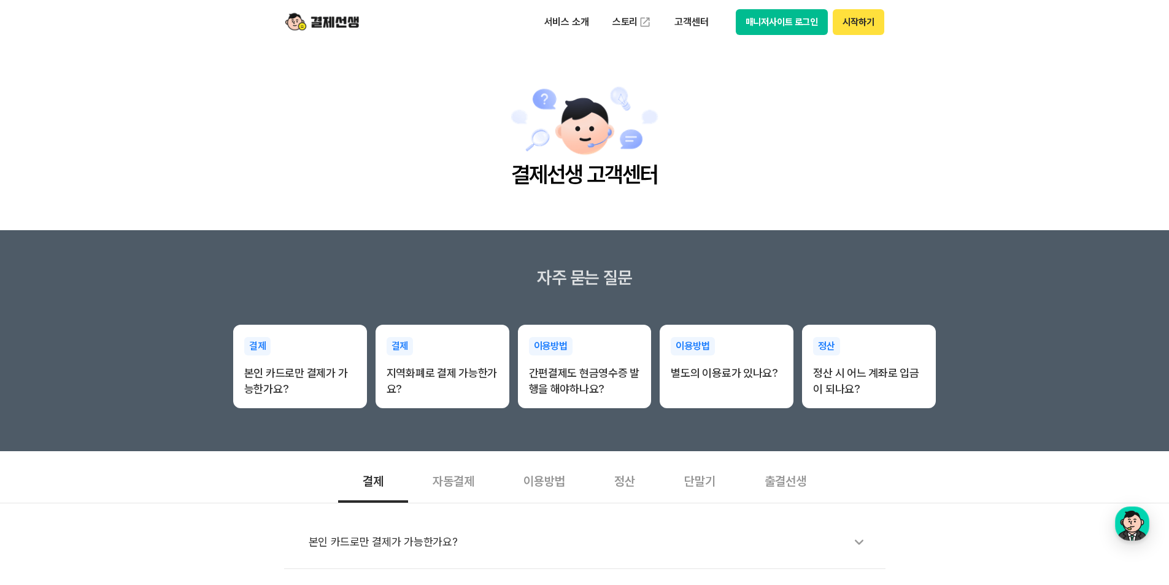
click at [783, 26] on button "매니저사이트 로그인" at bounding box center [782, 22] width 93 height 26
click at [864, 20] on button "시작하기" at bounding box center [858, 22] width 51 height 26
